Goal: Information Seeking & Learning: Learn about a topic

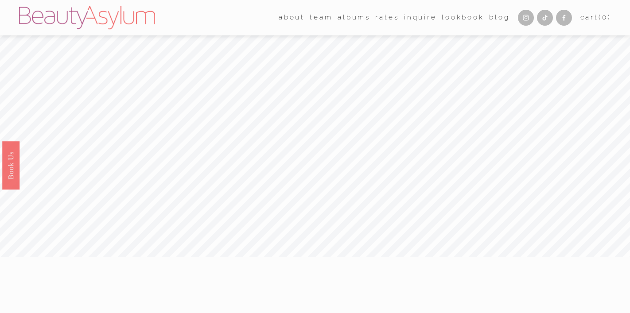
click at [387, 18] on link "Rates" at bounding box center [387, 18] width 23 height 14
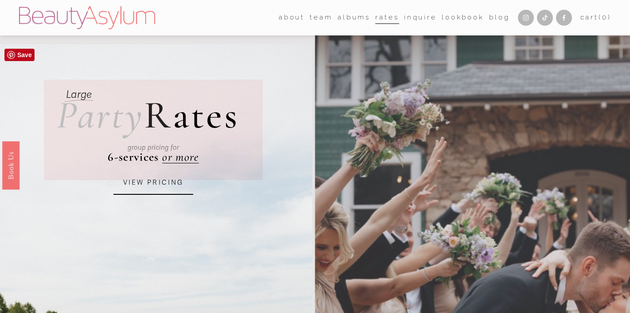
click at [148, 184] on link "VIEW PRICING" at bounding box center [153, 183] width 80 height 24
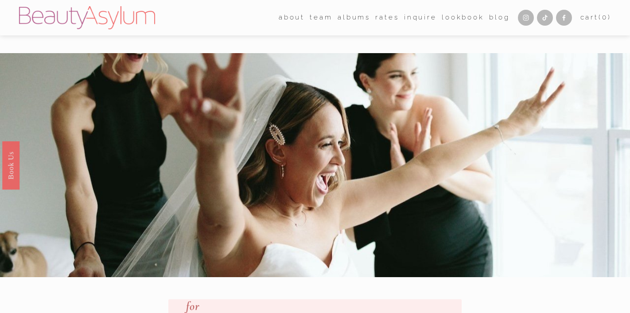
click at [359, 215] on div at bounding box center [315, 165] width 630 height 224
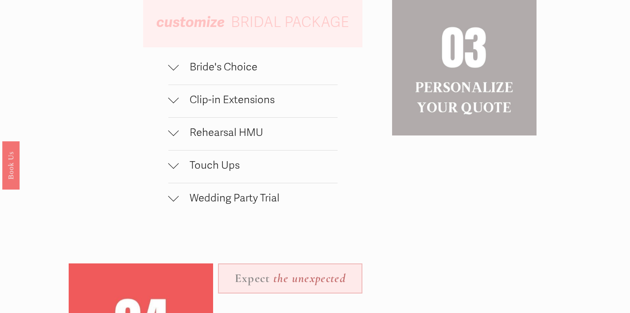
scroll to position [823, 0]
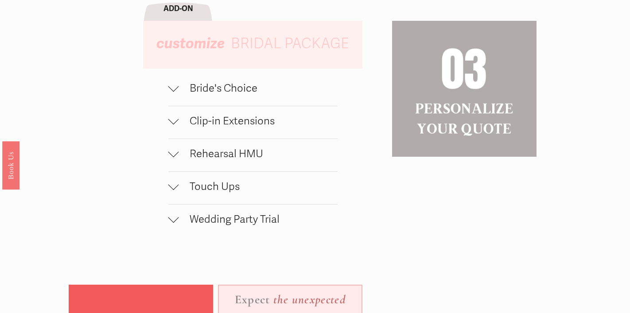
click at [189, 221] on span "Wedding Party Trial" at bounding box center [258, 219] width 159 height 13
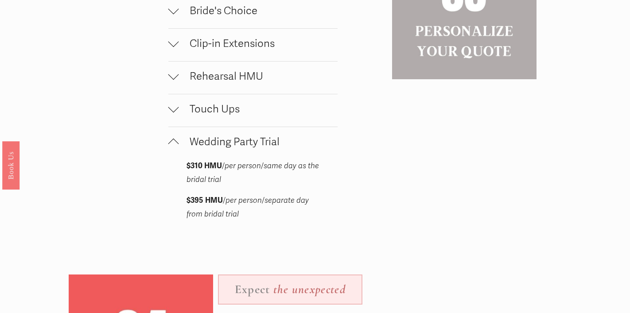
scroll to position [923, 0]
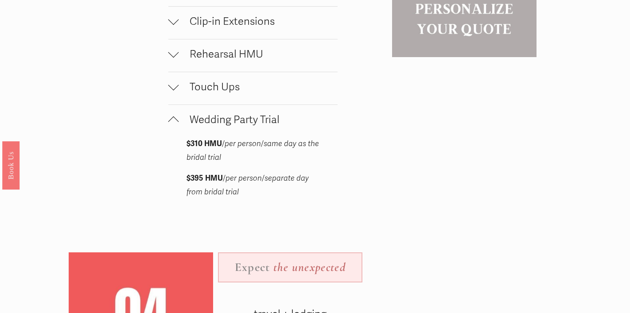
click at [180, 120] on span "Wedding Party Trial" at bounding box center [258, 119] width 159 height 13
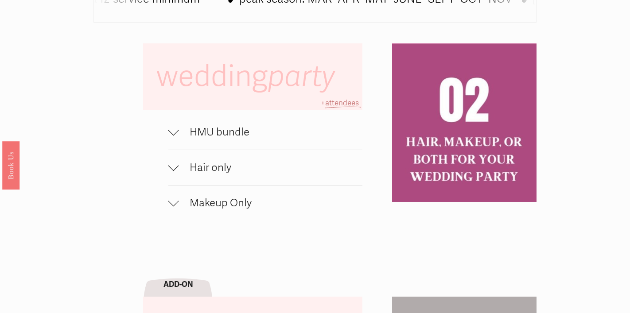
scroll to position [531, 0]
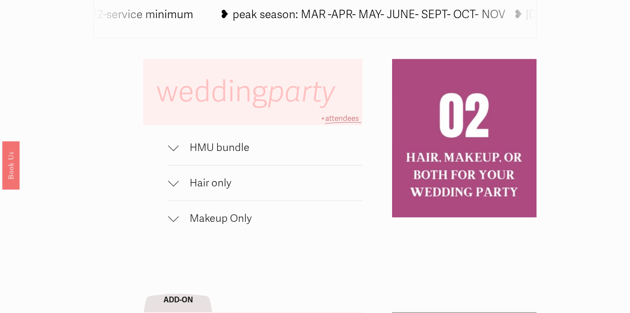
click at [176, 147] on div at bounding box center [173, 146] width 11 height 11
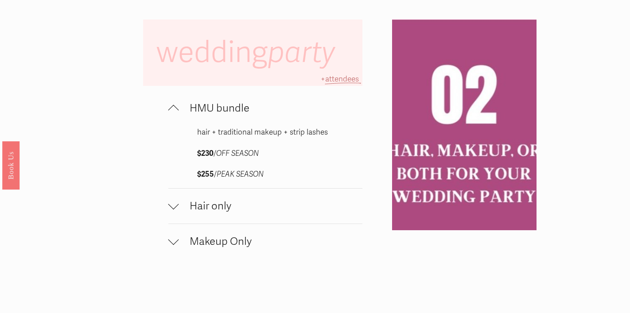
scroll to position [577, 0]
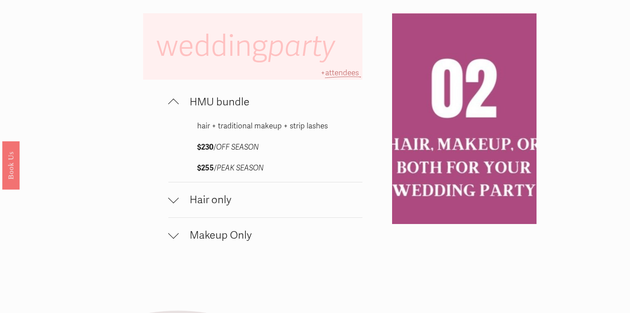
click at [229, 202] on span "Hair only" at bounding box center [271, 200] width 184 height 13
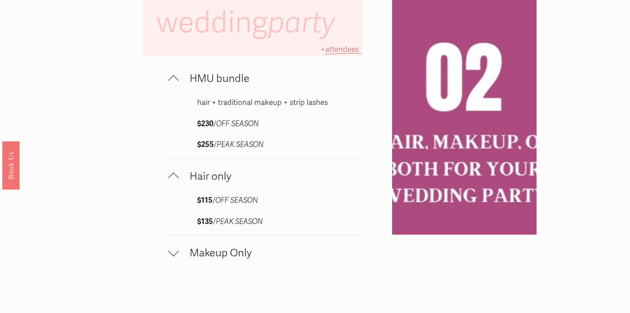
scroll to position [605, 0]
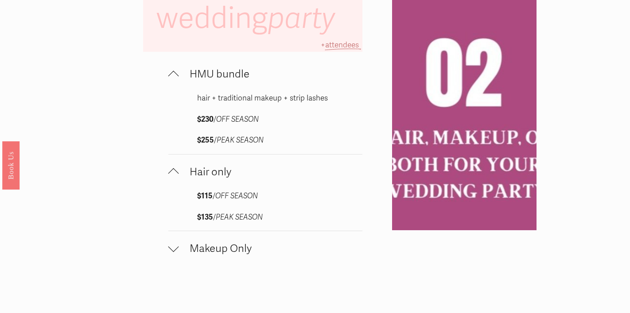
click at [177, 174] on div at bounding box center [173, 174] width 11 height 11
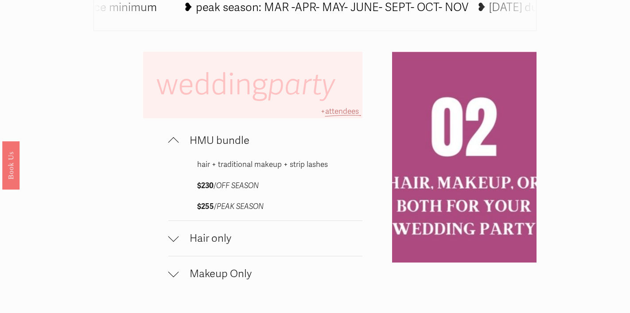
click at [174, 140] on div at bounding box center [173, 142] width 11 height 11
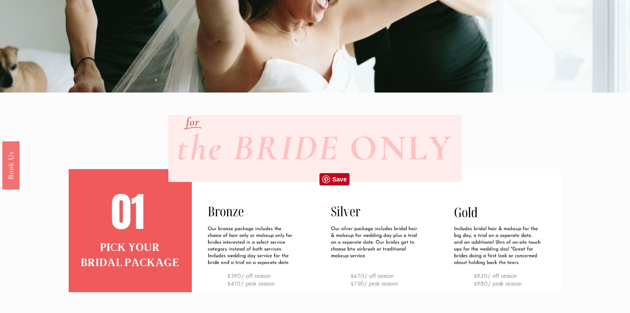
scroll to position [145, 0]
